Goal: Communication & Community: Connect with others

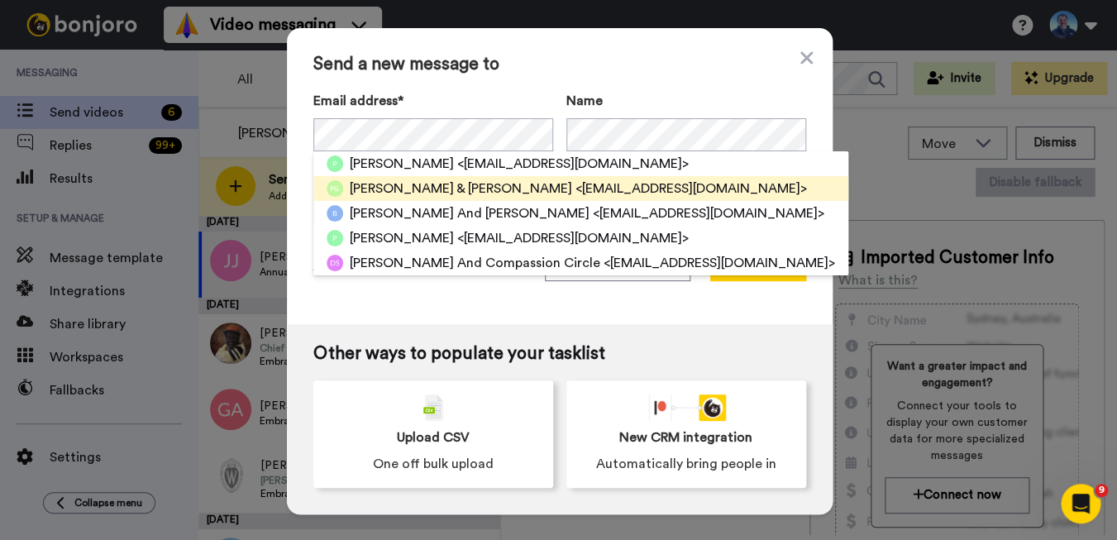
click at [463, 183] on span "[PERSON_NAME] & [PERSON_NAME]" at bounding box center [461, 189] width 222 height 20
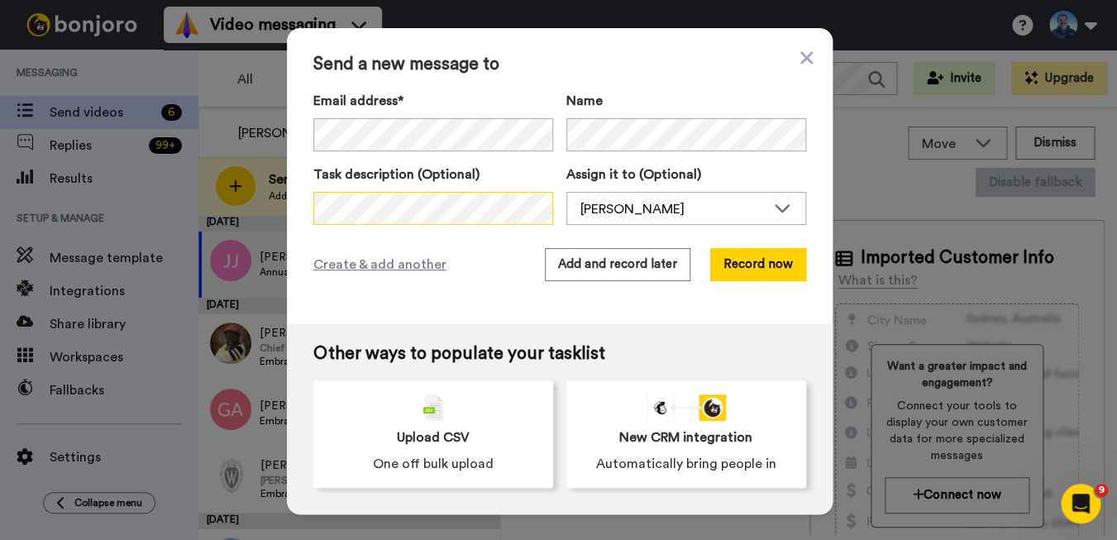
scroll to position [0, 12]
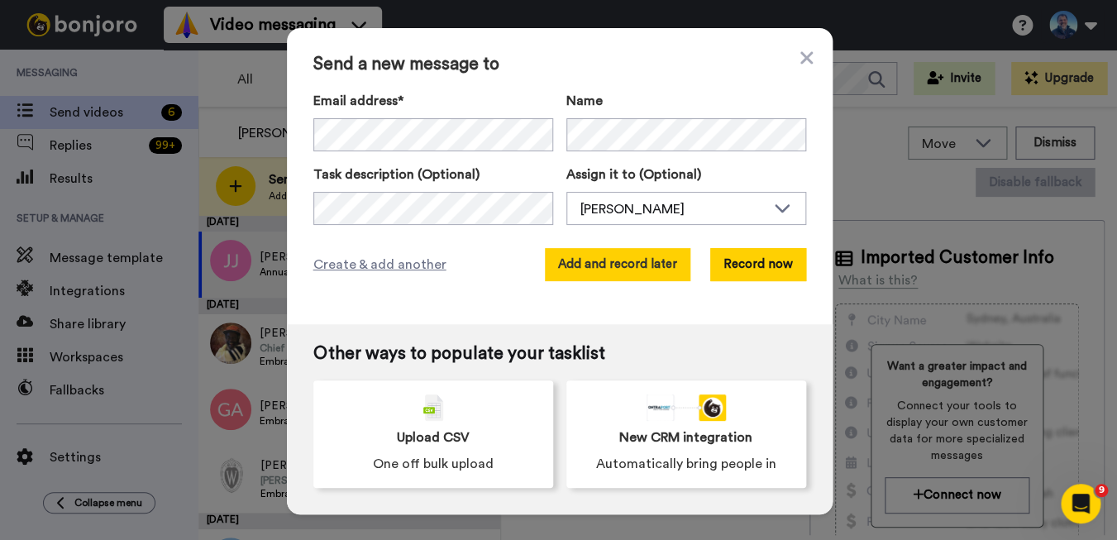
click at [609, 265] on button "Add and record later" at bounding box center [618, 264] width 146 height 33
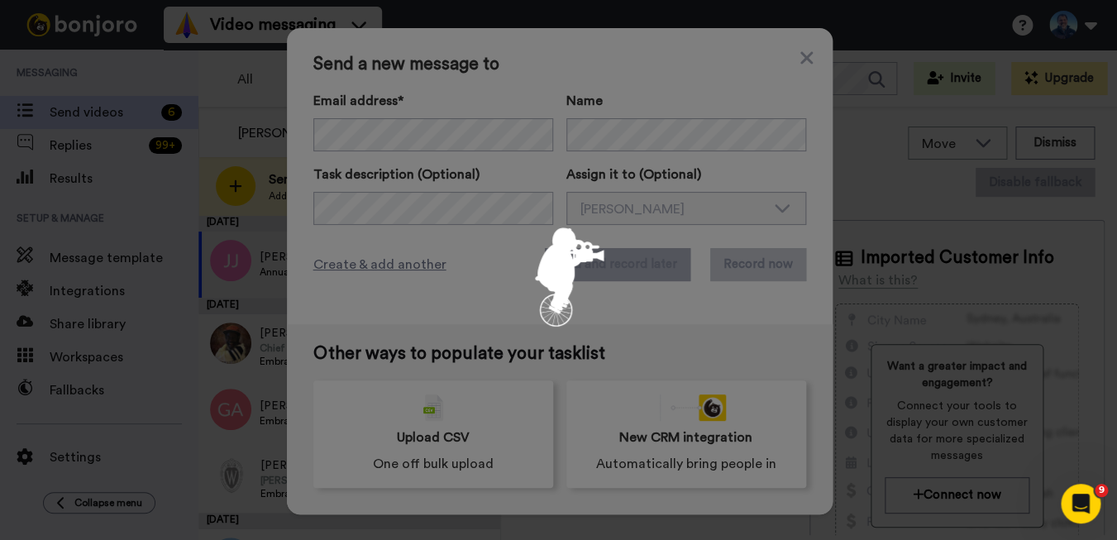
scroll to position [0, 0]
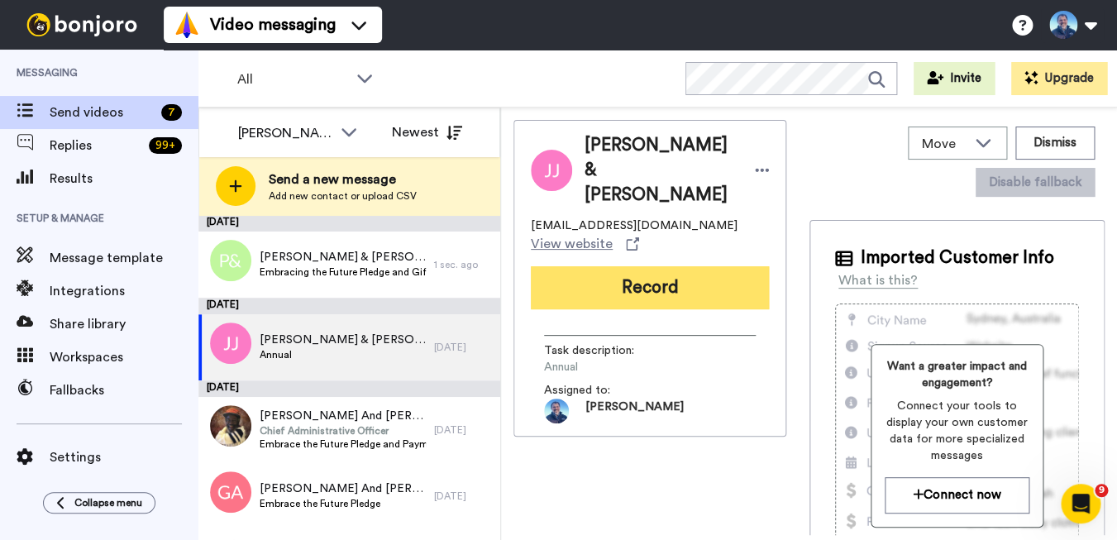
click at [595, 266] on button "Record" at bounding box center [650, 287] width 238 height 43
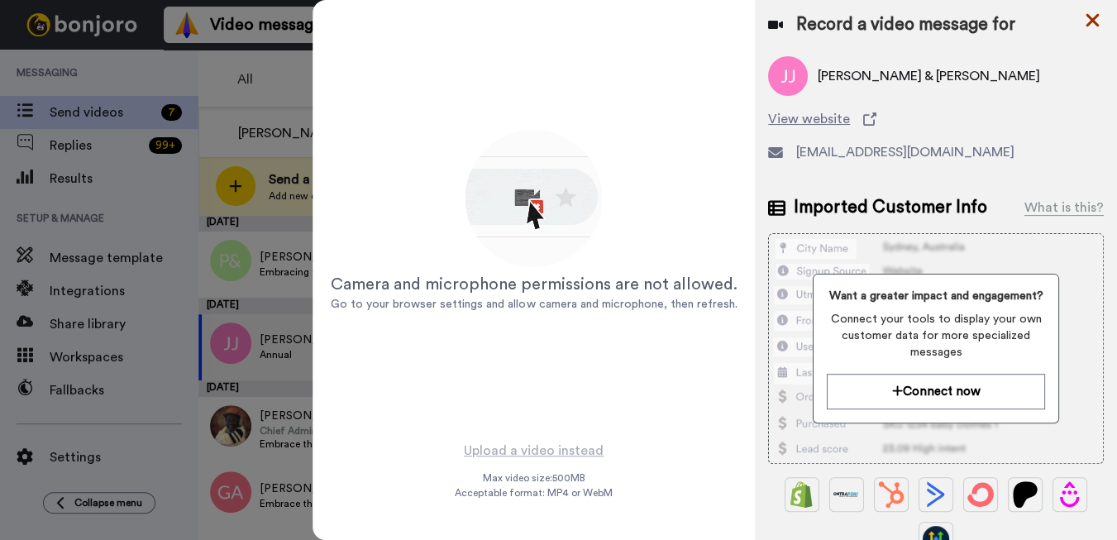
click at [1089, 20] on icon at bounding box center [1092, 20] width 17 height 21
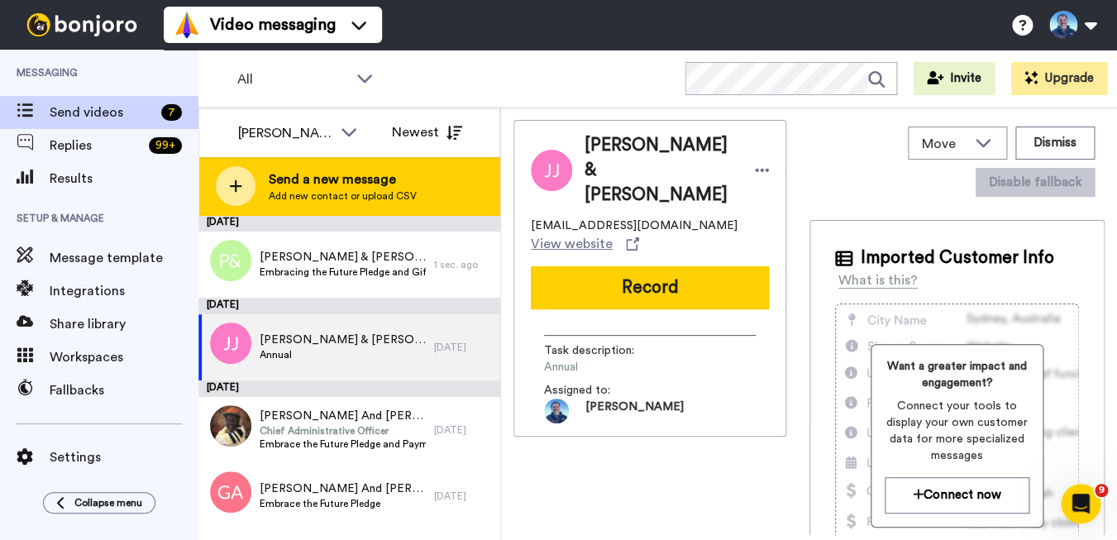
click at [332, 185] on span "Send a new message" at bounding box center [343, 180] width 148 height 20
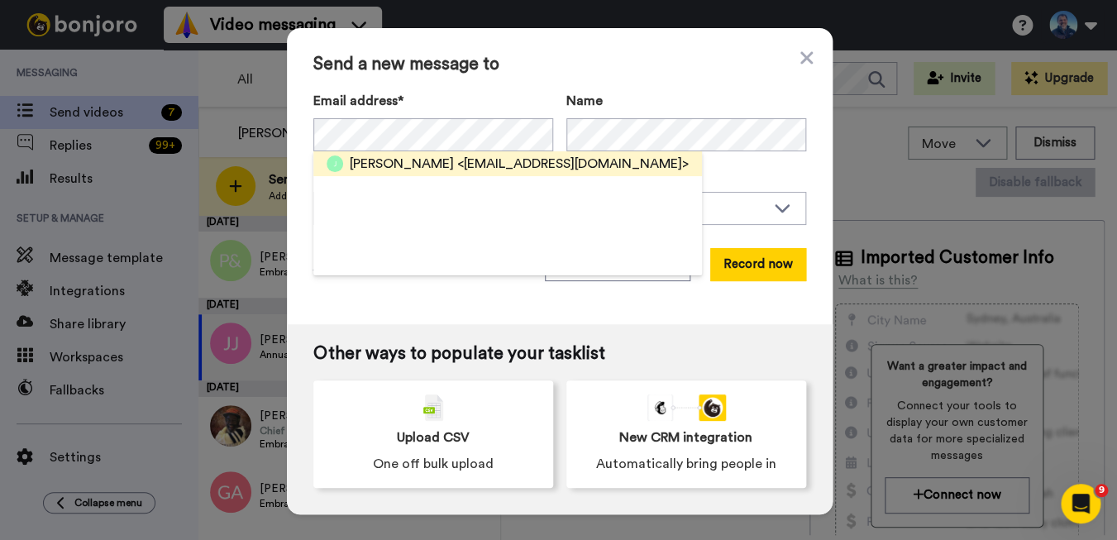
click at [457, 165] on span "<[EMAIL_ADDRESS][DOMAIN_NAME]>" at bounding box center [573, 164] width 232 height 20
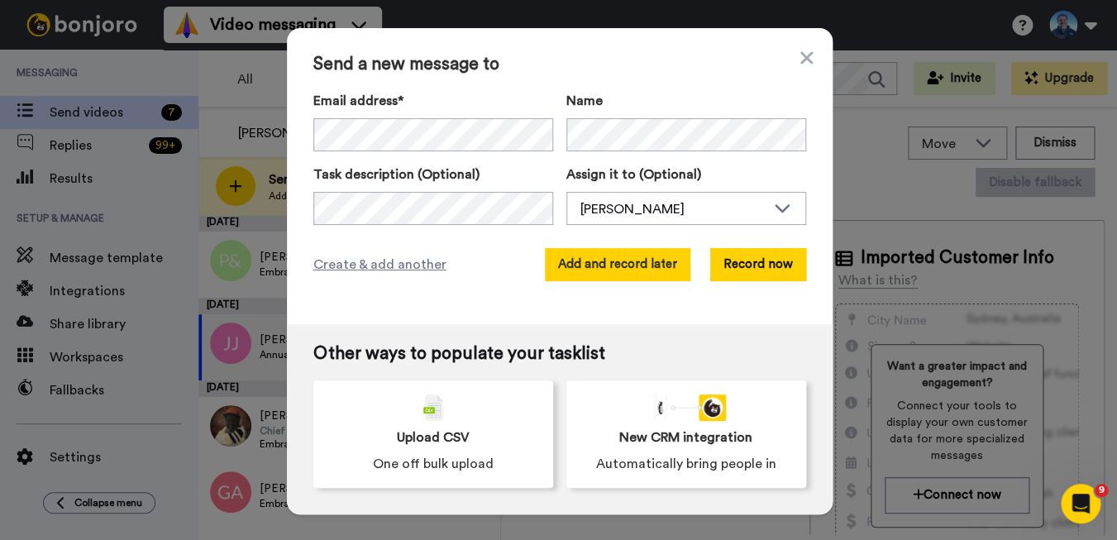
click at [620, 273] on button "Add and record later" at bounding box center [618, 264] width 146 height 33
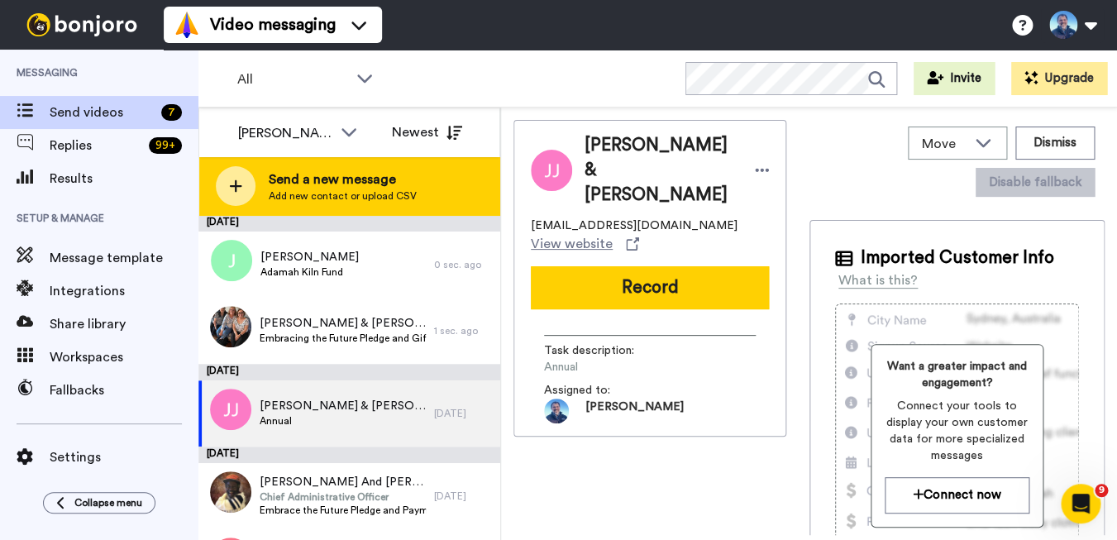
click at [358, 184] on span "Send a new message" at bounding box center [343, 180] width 148 height 20
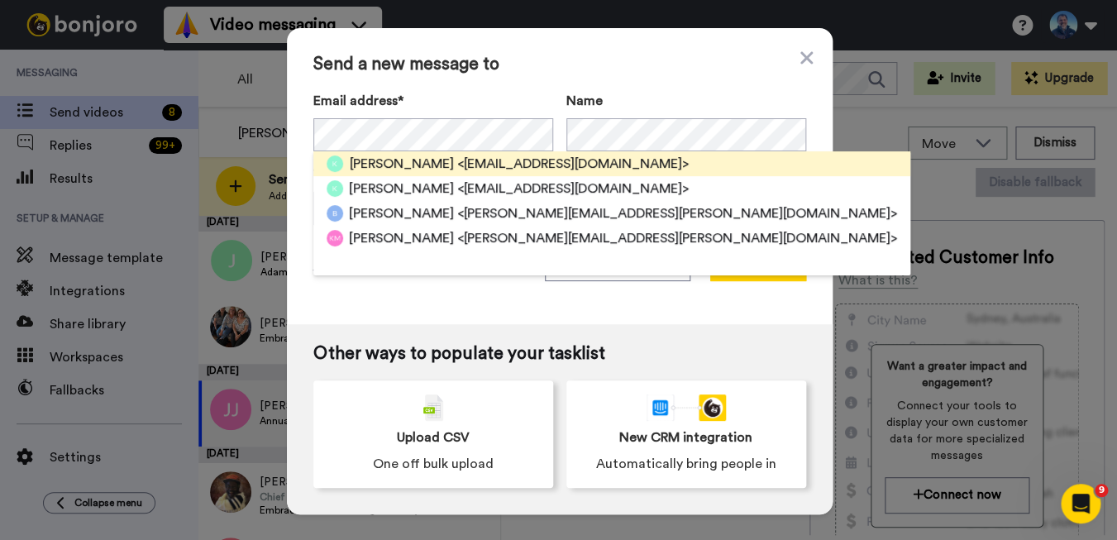
click at [376, 165] on span "[PERSON_NAME]" at bounding box center [402, 164] width 104 height 20
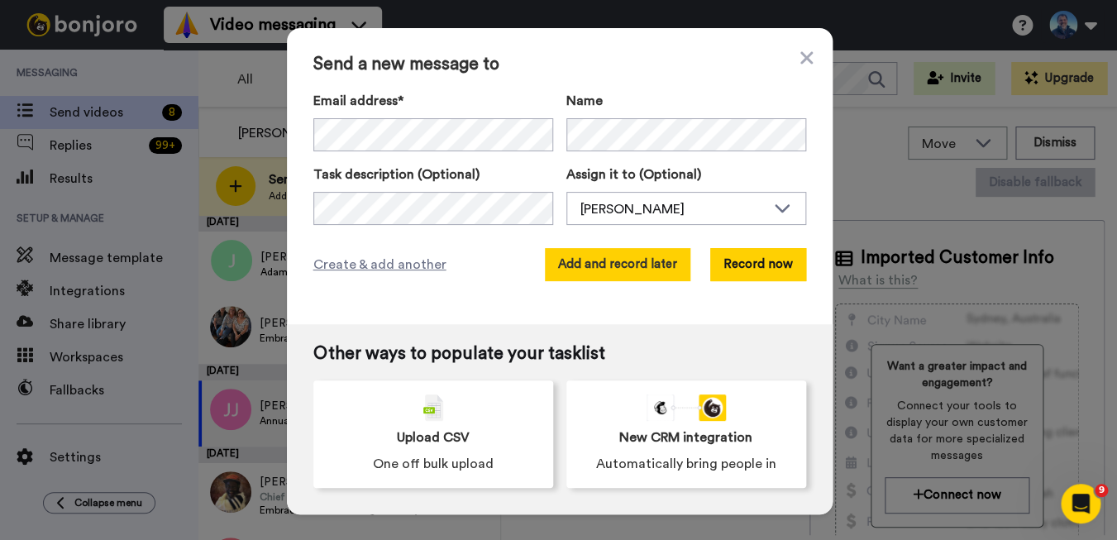
click at [618, 278] on button "Add and record later" at bounding box center [618, 264] width 146 height 33
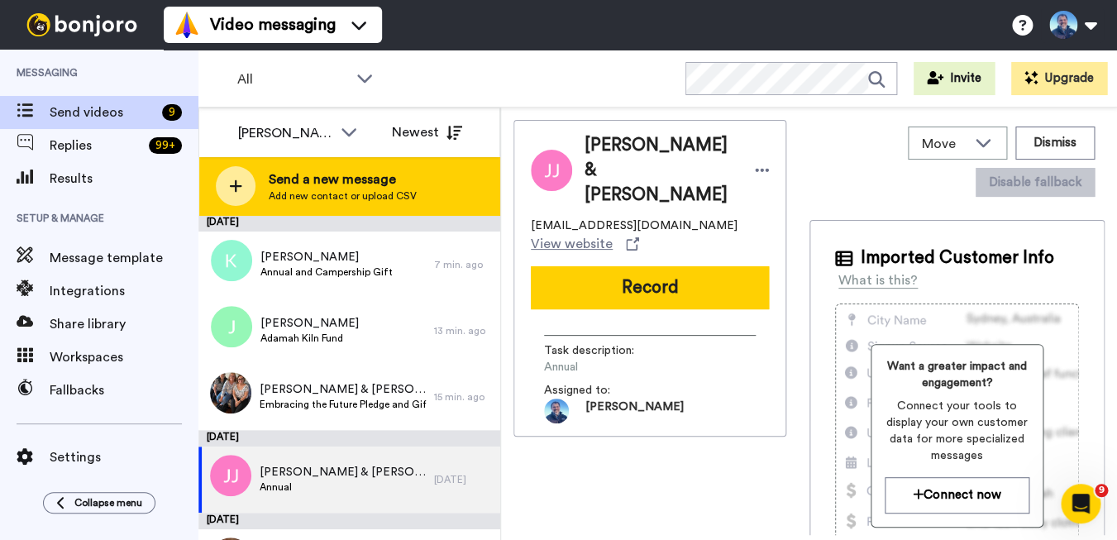
click at [301, 196] on span "Add new contact or upload CSV" at bounding box center [343, 195] width 148 height 13
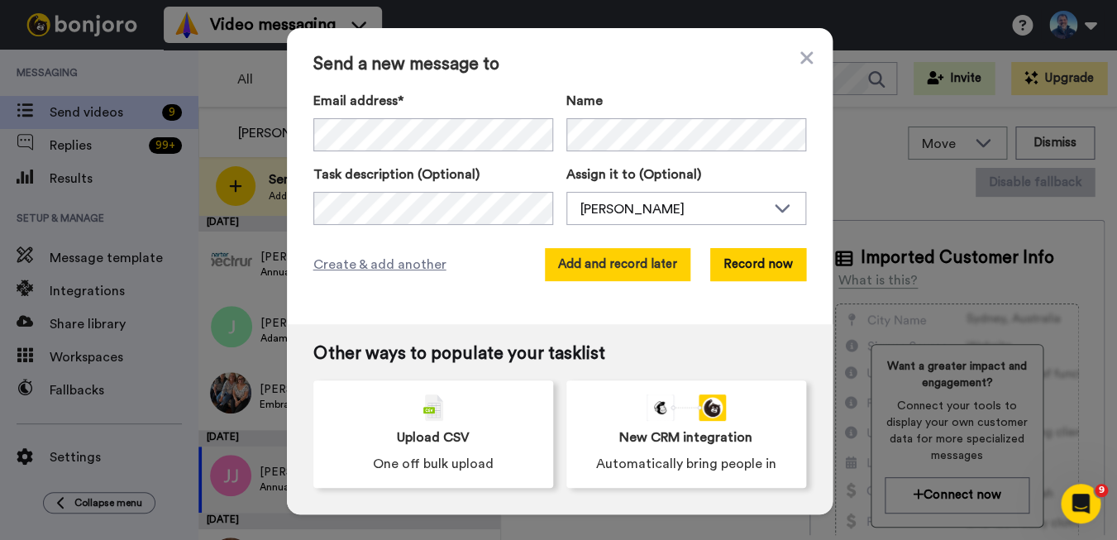
click at [581, 271] on button "Add and record later" at bounding box center [618, 264] width 146 height 33
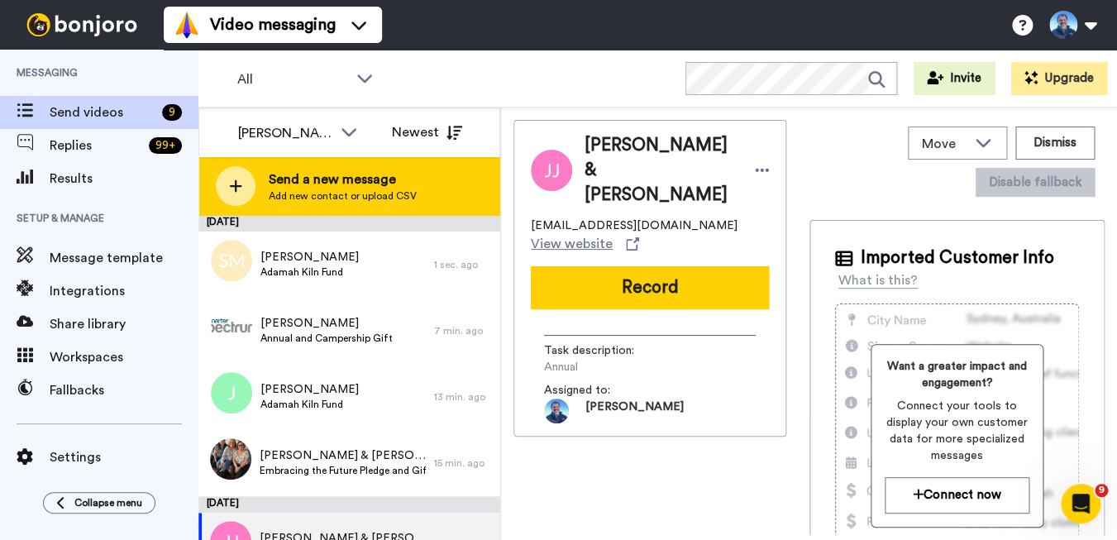
click at [343, 187] on span "Send a new message" at bounding box center [343, 180] width 148 height 20
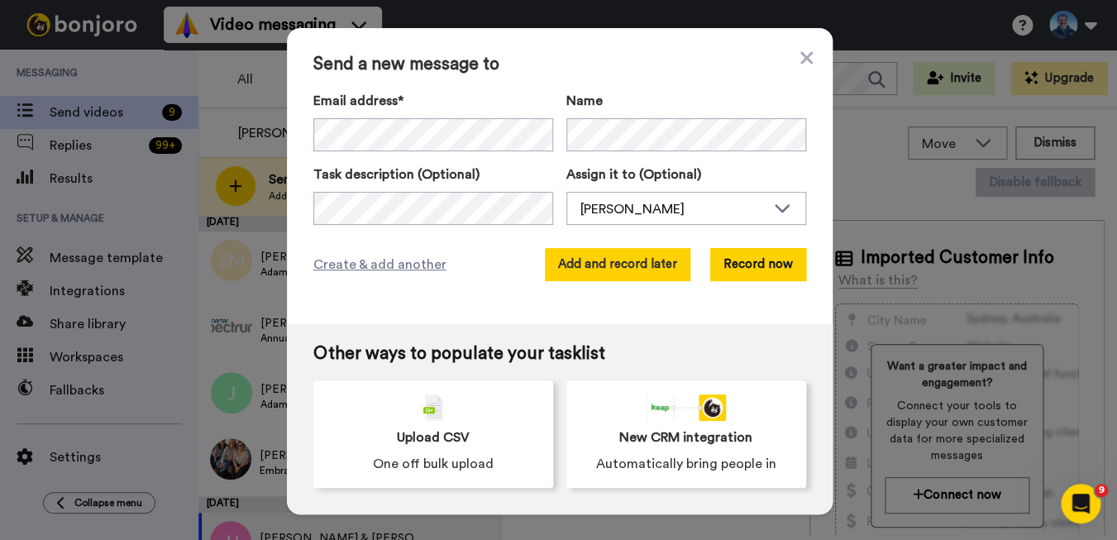
click at [614, 275] on button "Add and record later" at bounding box center [618, 264] width 146 height 33
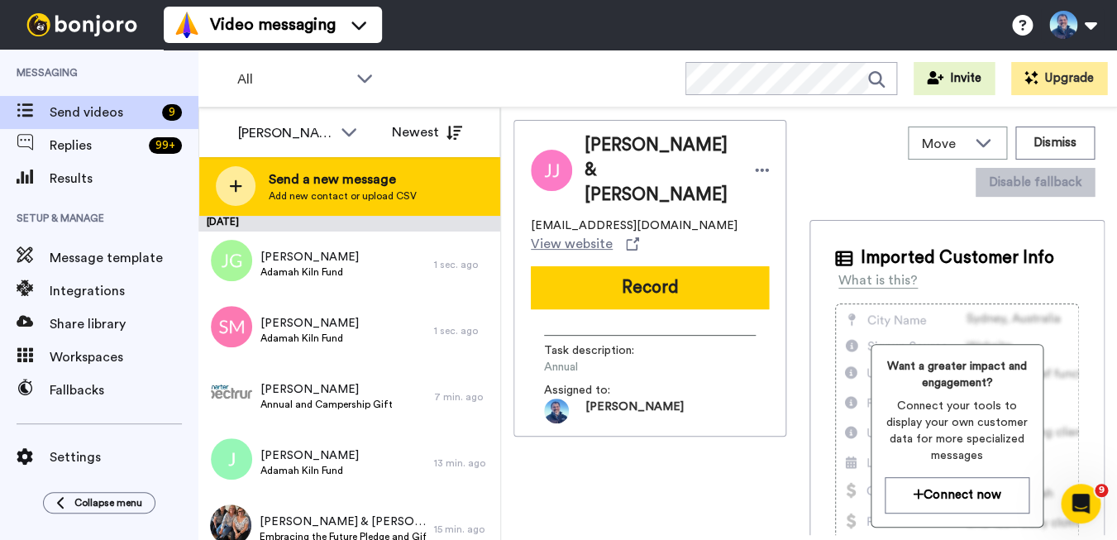
click at [359, 187] on span "Send a new message" at bounding box center [343, 180] width 148 height 20
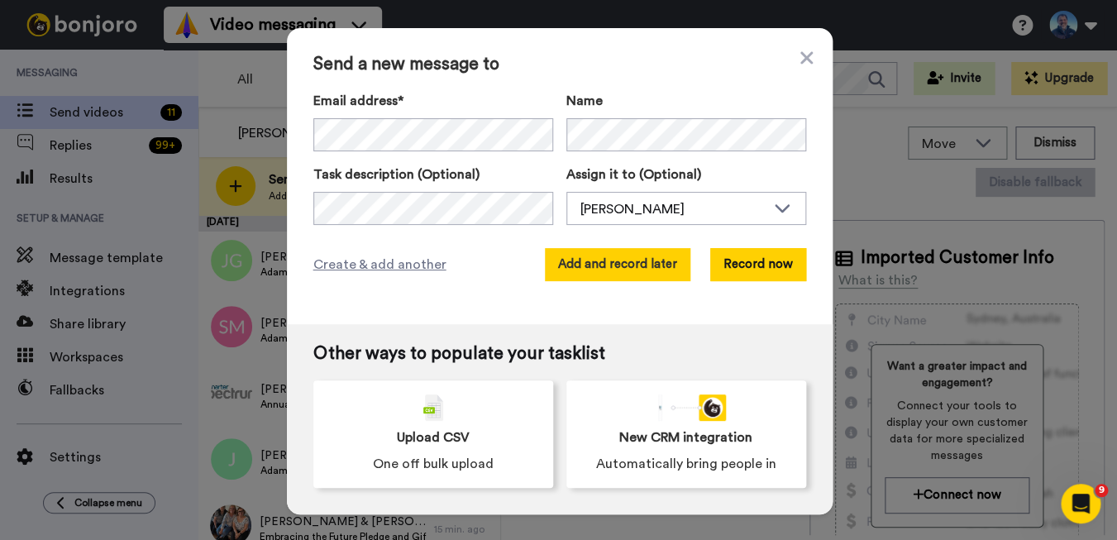
click at [576, 272] on button "Add and record later" at bounding box center [618, 264] width 146 height 33
